Goal: Task Accomplishment & Management: Use online tool/utility

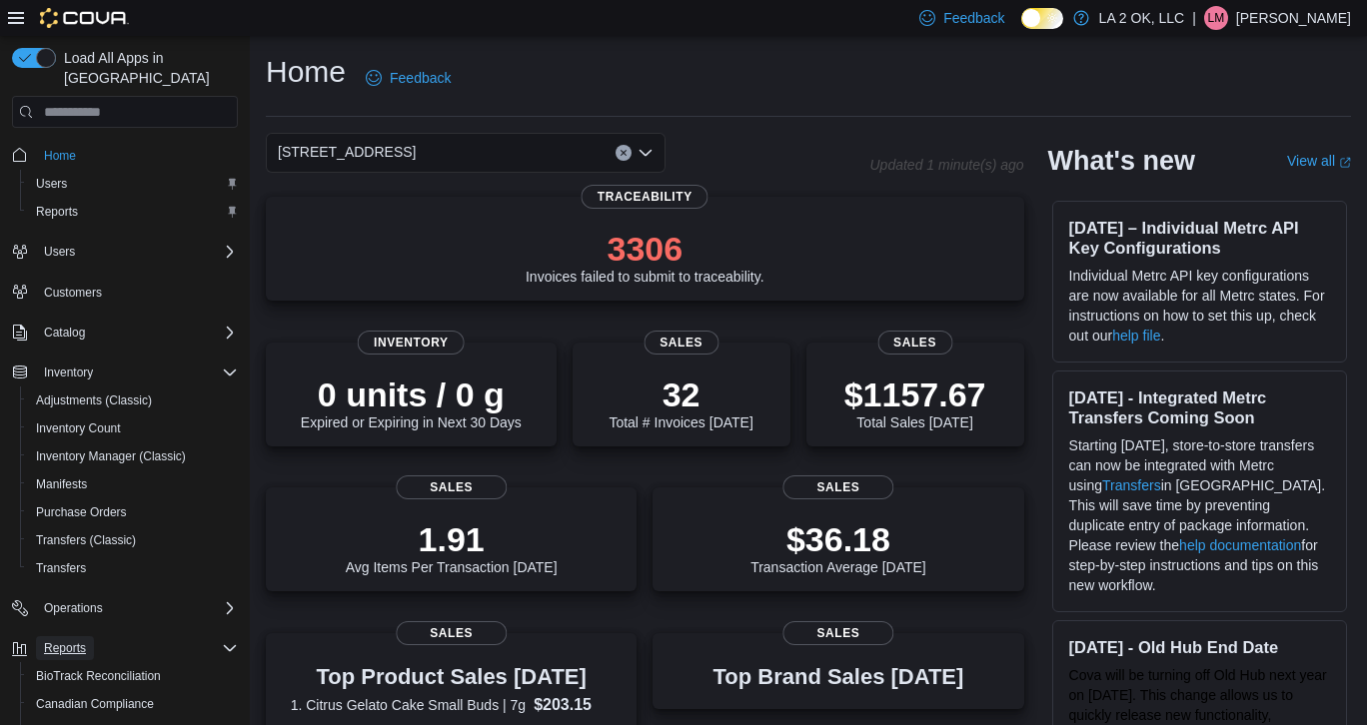
click at [63, 640] on span "Reports" at bounding box center [65, 648] width 42 height 16
click at [71, 640] on span "Reports" at bounding box center [65, 648] width 42 height 16
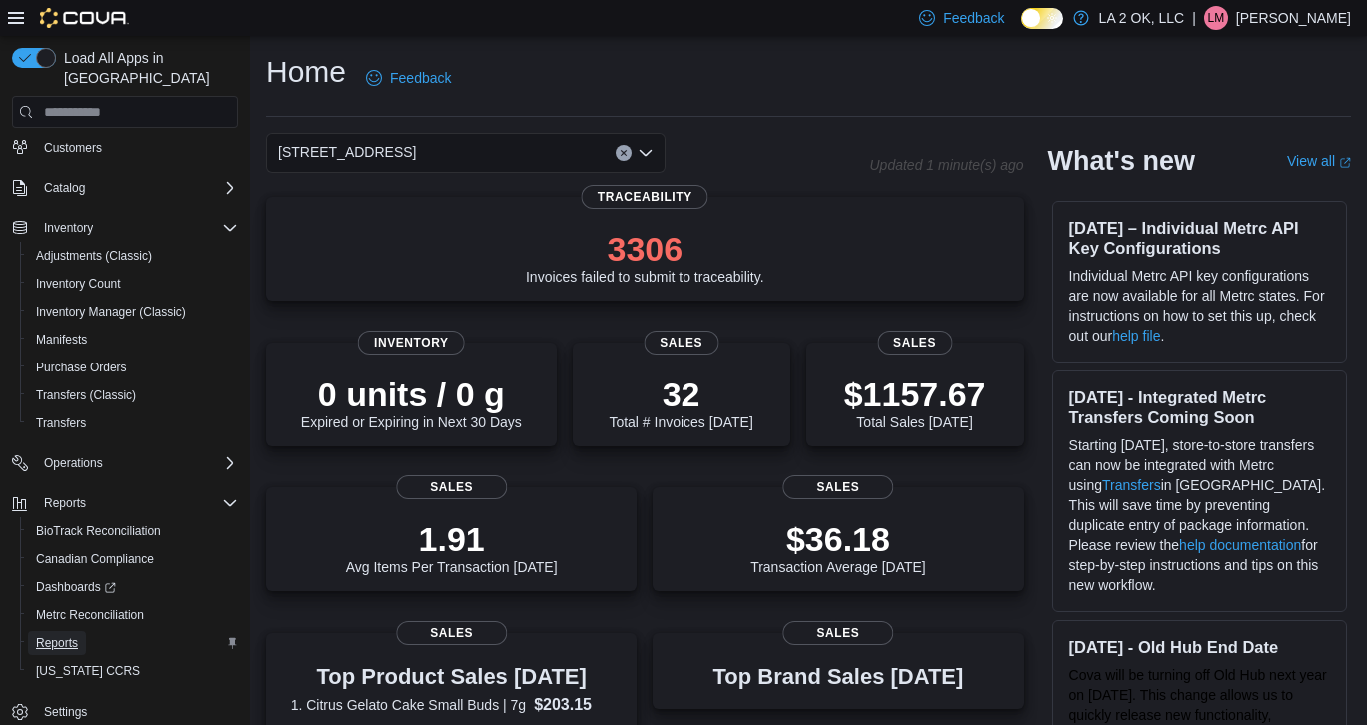
click at [71, 635] on span "Reports" at bounding box center [57, 643] width 42 height 16
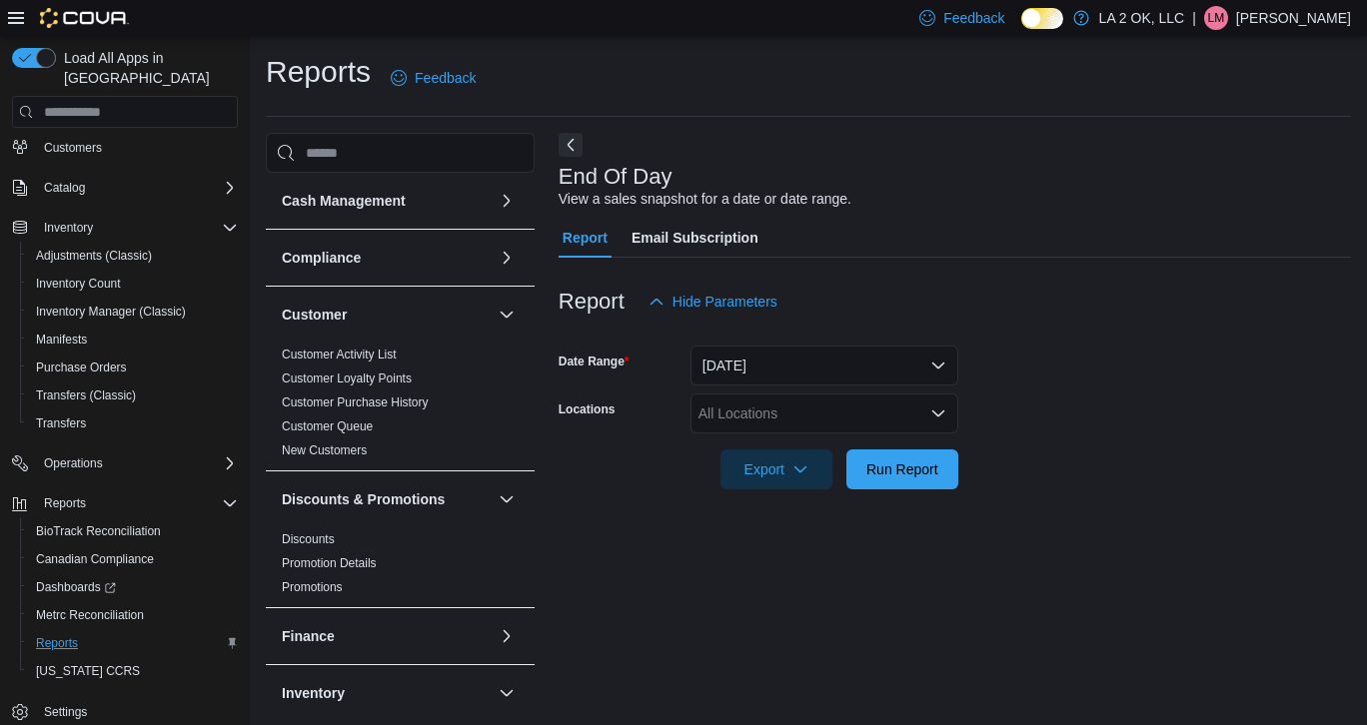
scroll to position [8, 0]
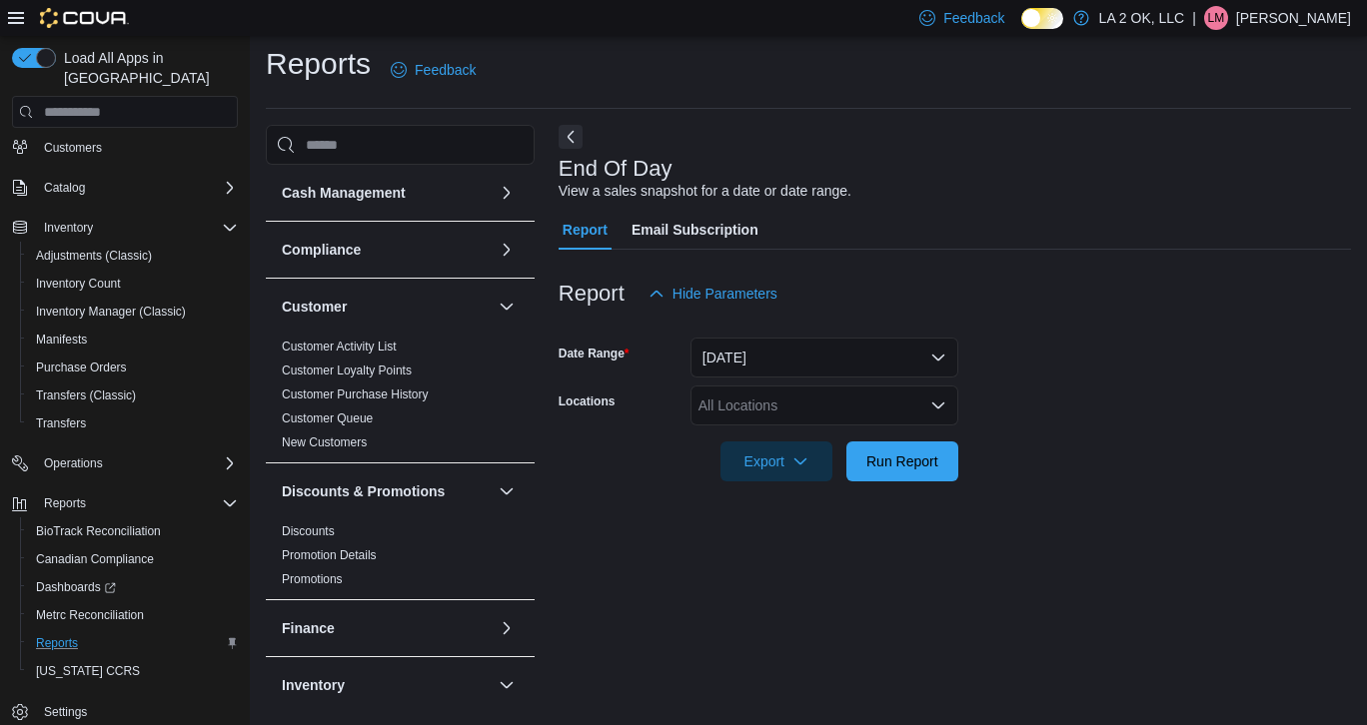
click at [936, 403] on icon "Open list of options" at bounding box center [938, 406] width 16 height 16
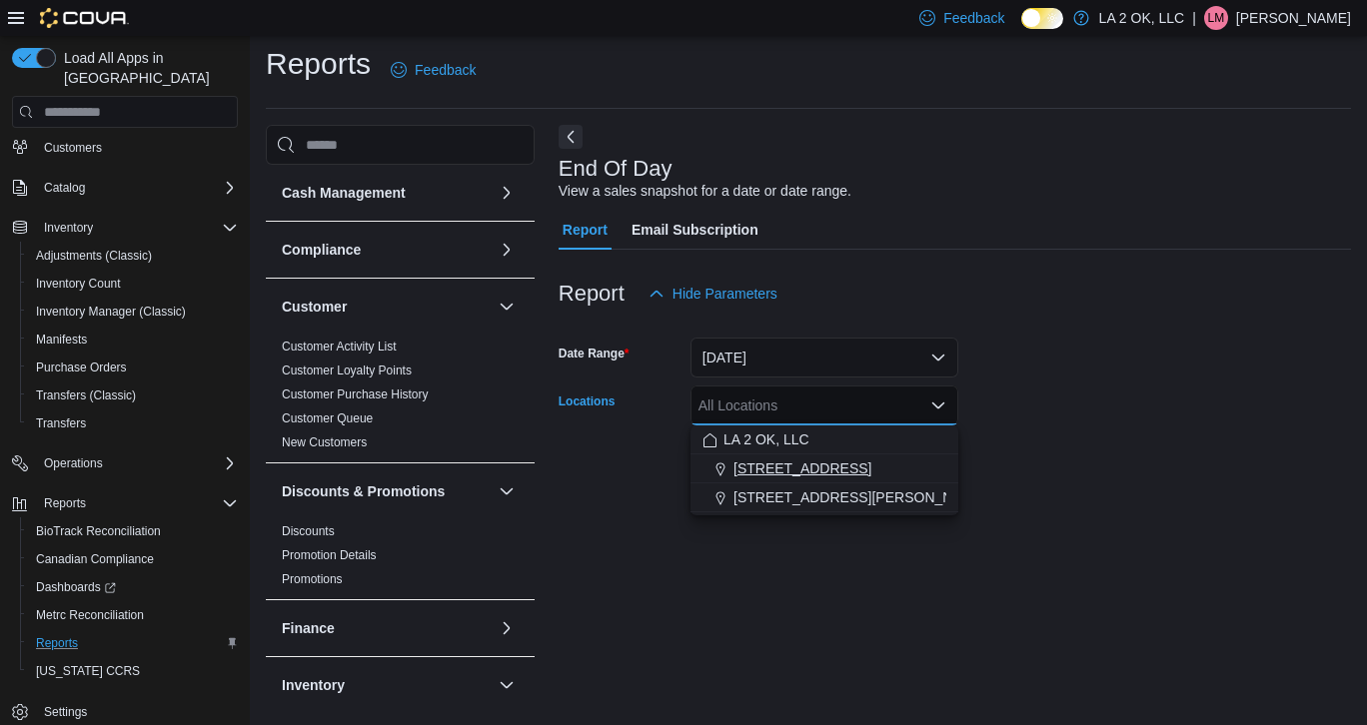
click at [814, 466] on div "1 SE 59th St" at bounding box center [824, 469] width 244 height 20
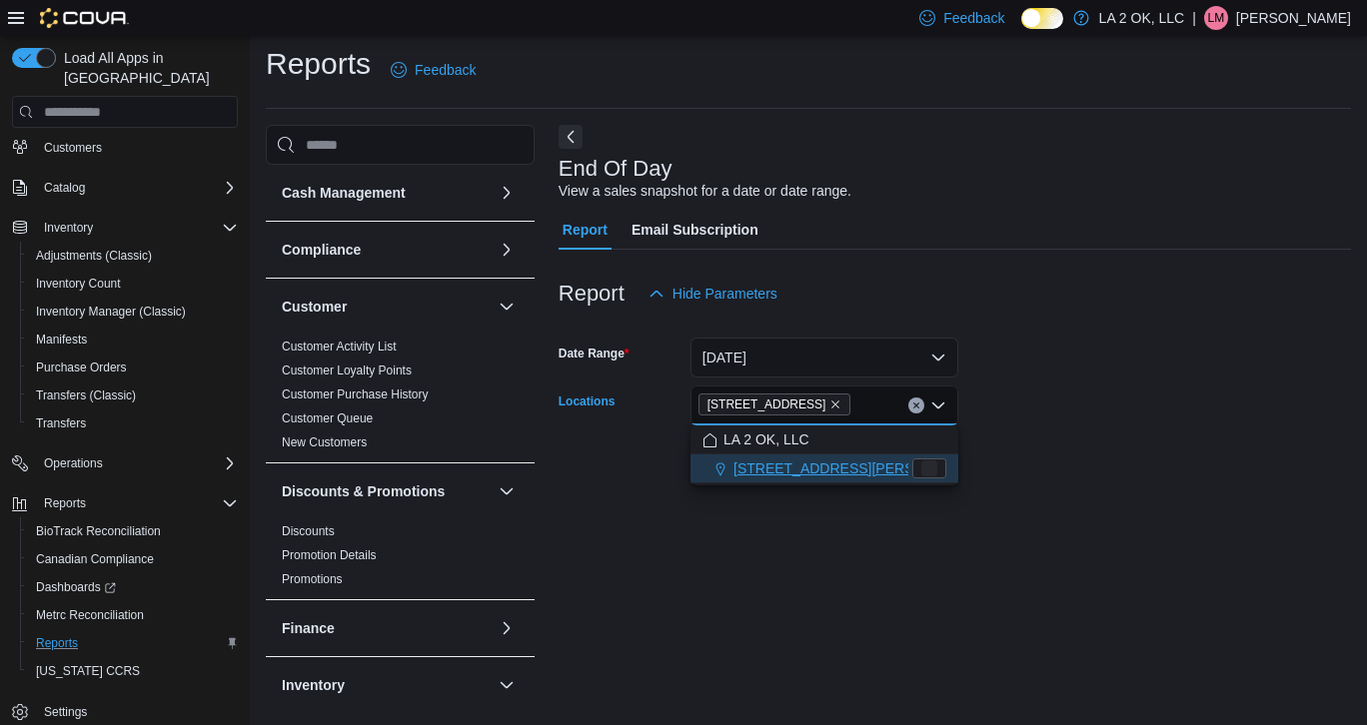
click at [1062, 452] on form "Date Range Today Locations 1 SE 59th St Combo box. Selected. 1 SE 59th St. Pres…" at bounding box center [954, 398] width 792 height 168
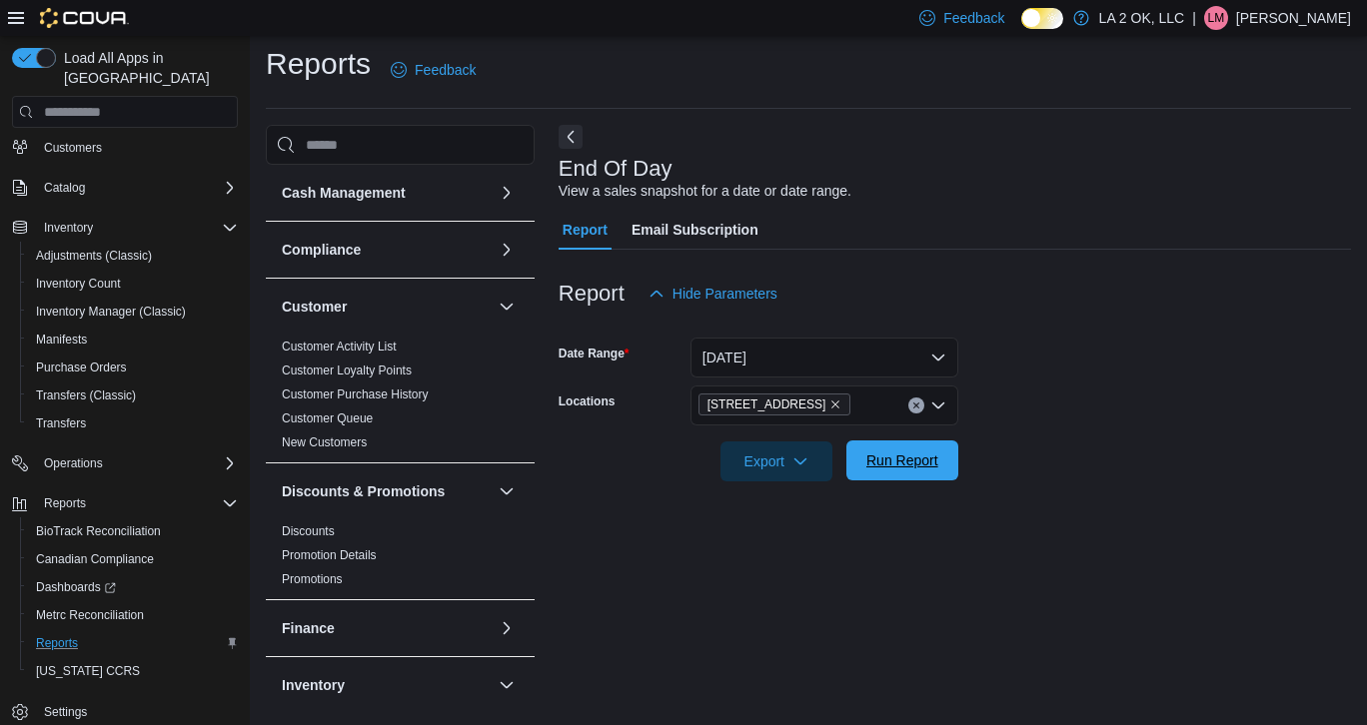
click at [902, 460] on span "Run Report" at bounding box center [902, 461] width 72 height 20
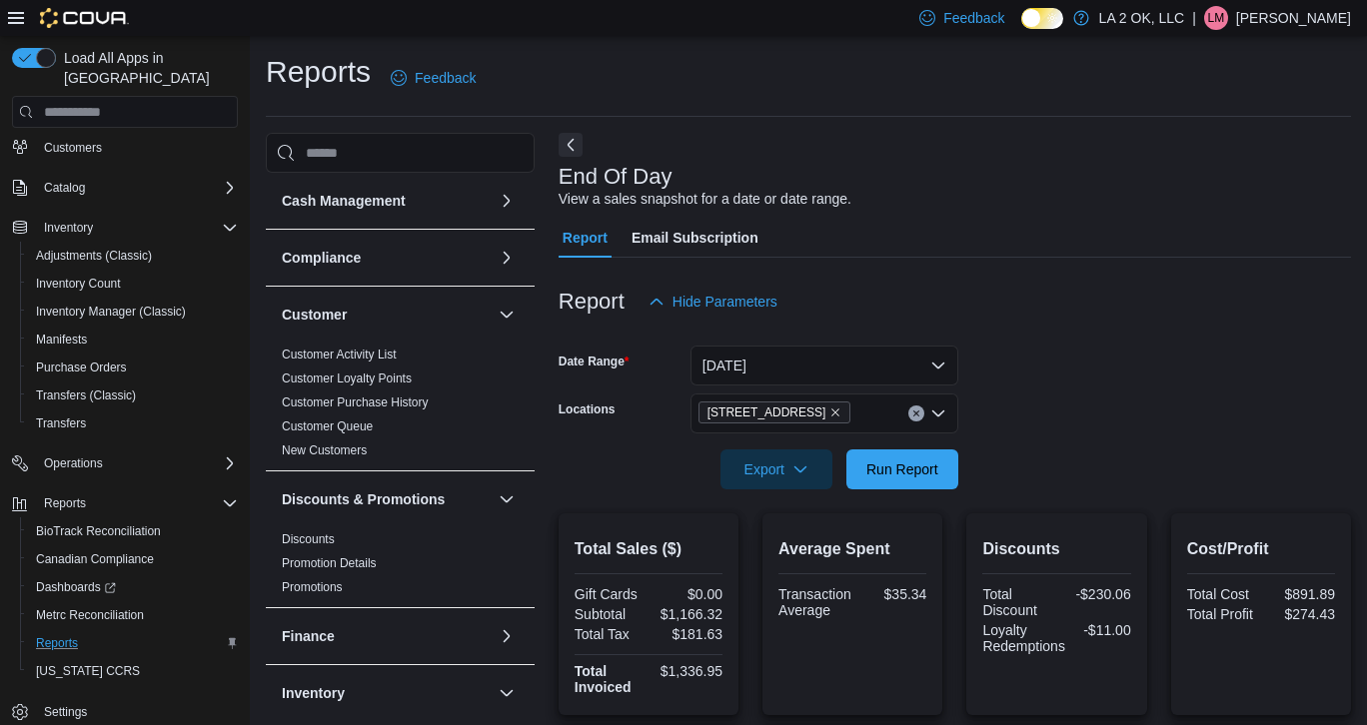
click at [920, 417] on button "Clear input" at bounding box center [916, 414] width 16 height 16
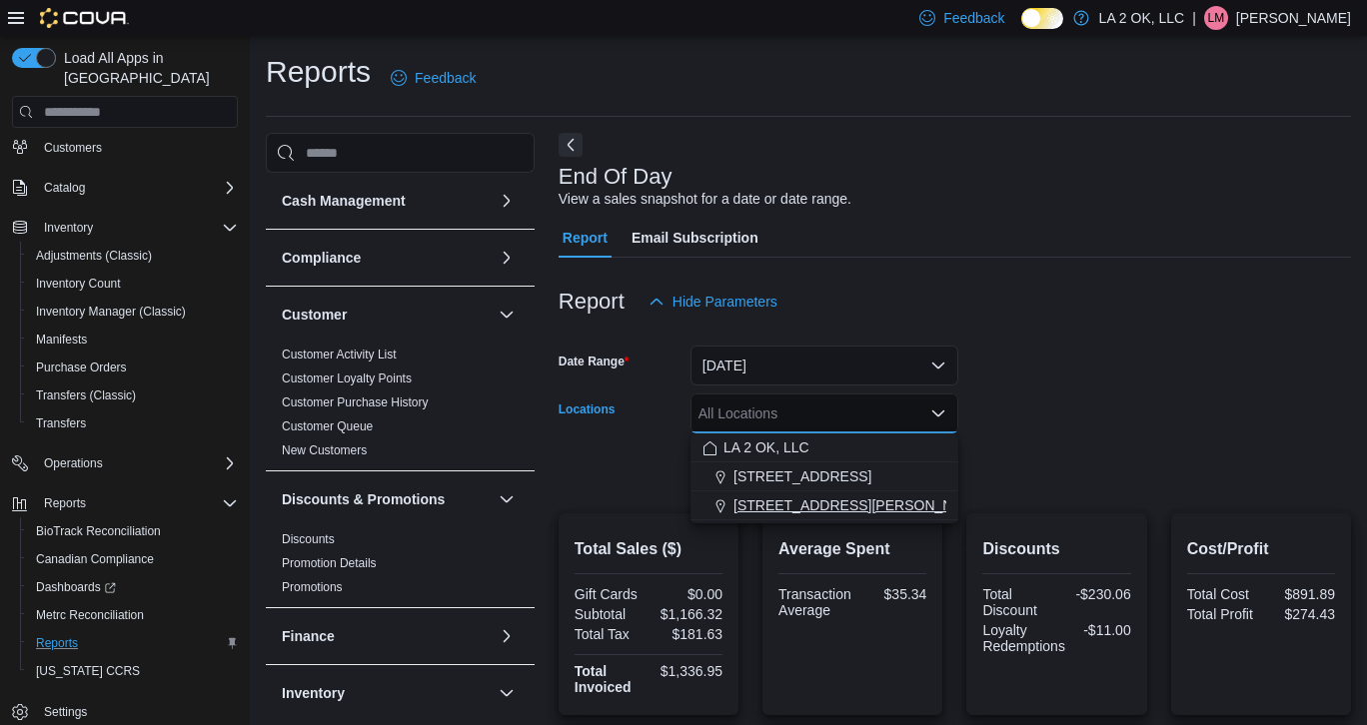
click at [840, 508] on span "3701 N. MacArthur Blvd" at bounding box center [860, 506] width 254 height 20
click at [1116, 474] on form "Date Range Today Locations 3701 N. MacArthur Blvd Combo box. Selected. 3701 N. …" at bounding box center [954, 406] width 792 height 168
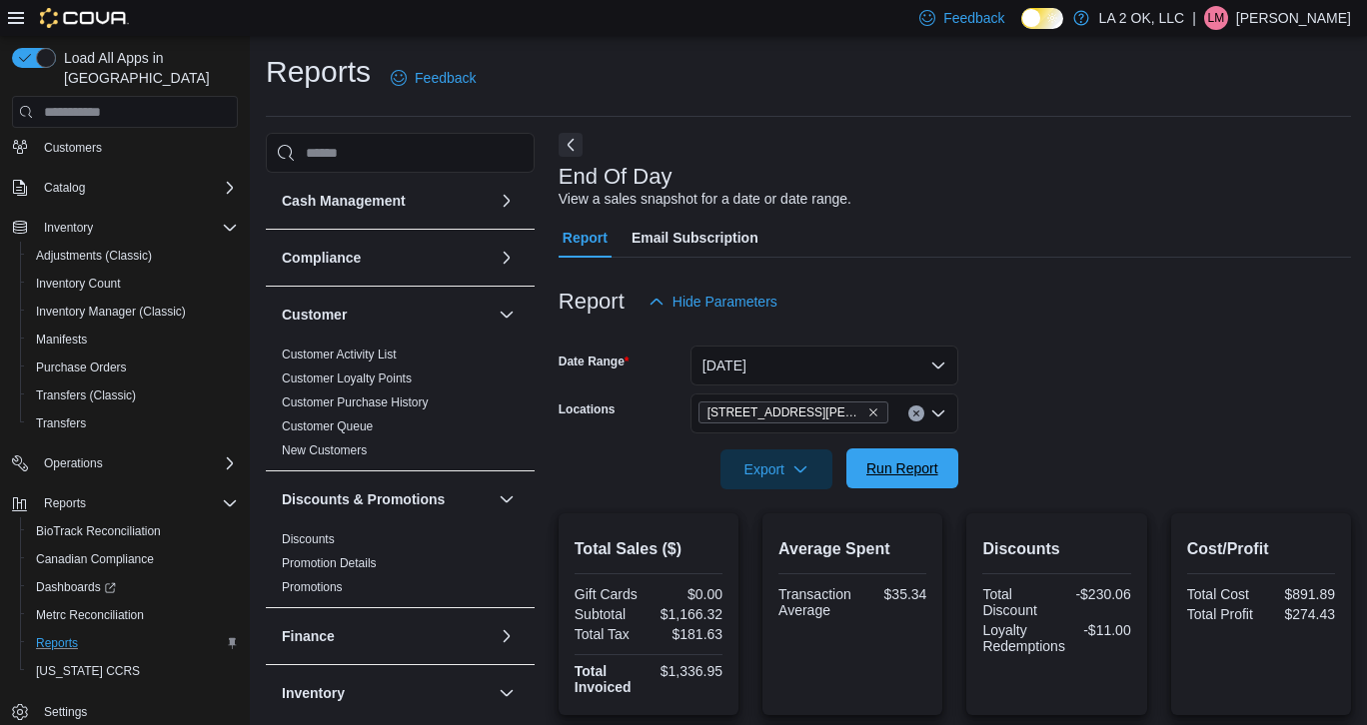
click at [897, 472] on span "Run Report" at bounding box center [902, 469] width 72 height 20
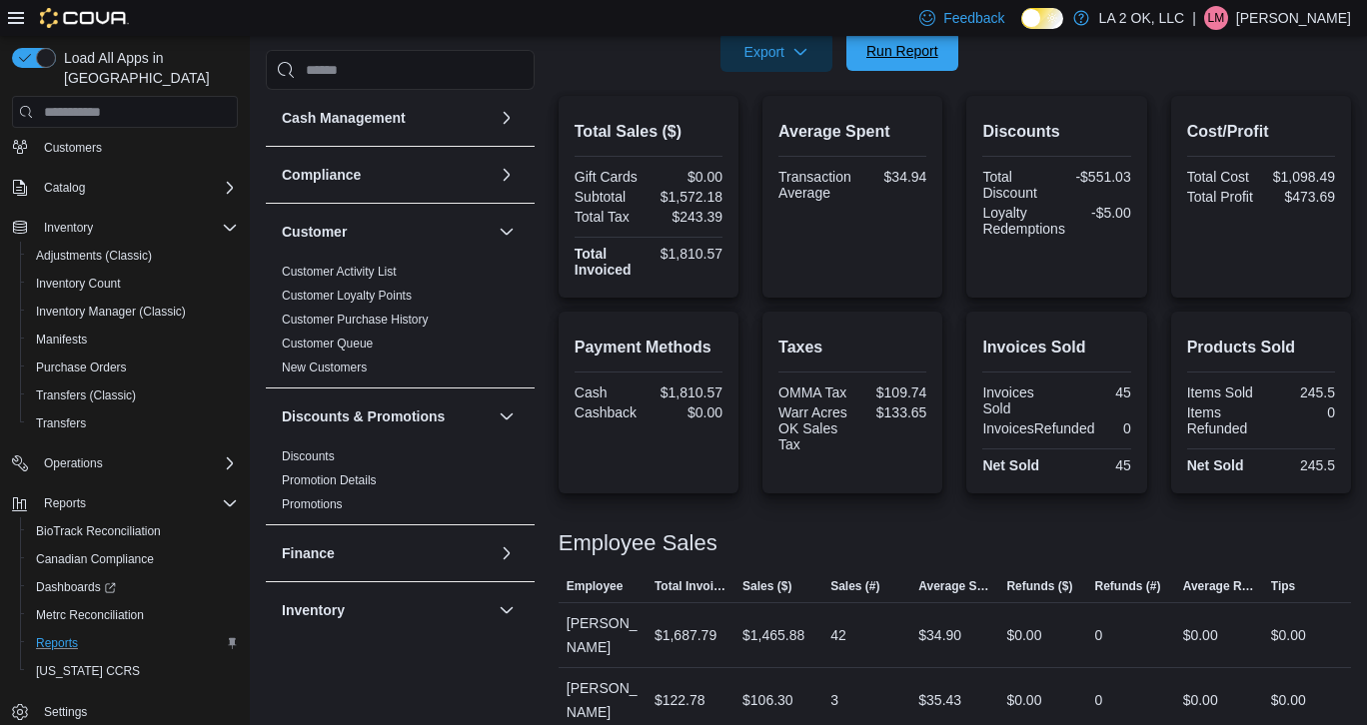
scroll to position [417, 0]
